Goal: Register for event/course

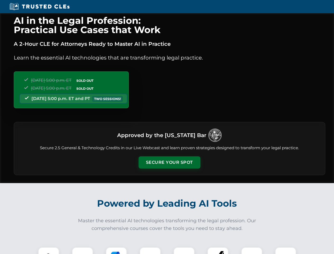
click at [169, 162] on button "Secure Your Spot" at bounding box center [170, 162] width 62 height 12
click at [49, 251] on img at bounding box center [48, 257] width 15 height 15
